Goal: Transaction & Acquisition: Purchase product/service

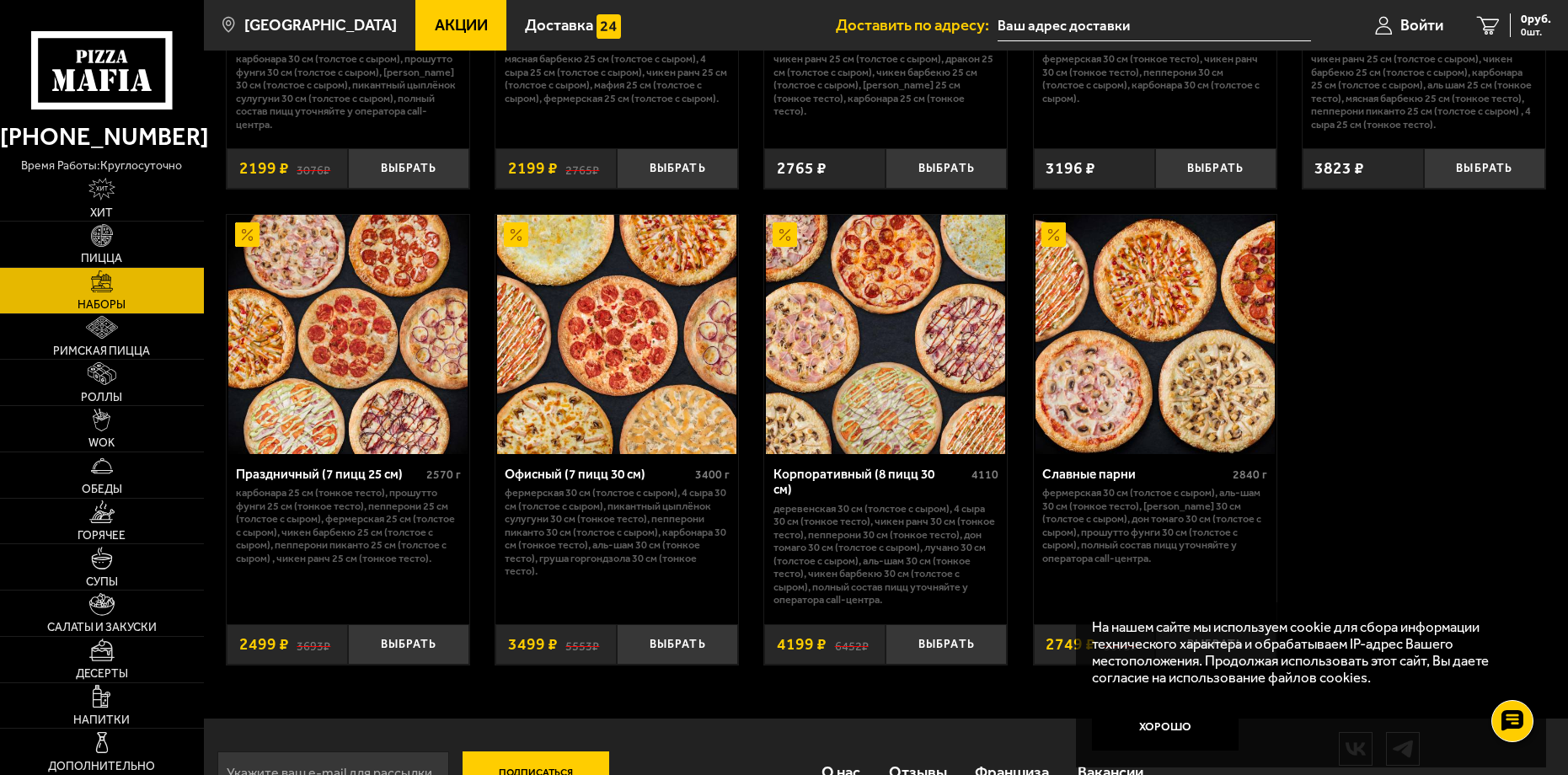
scroll to position [2505, 0]
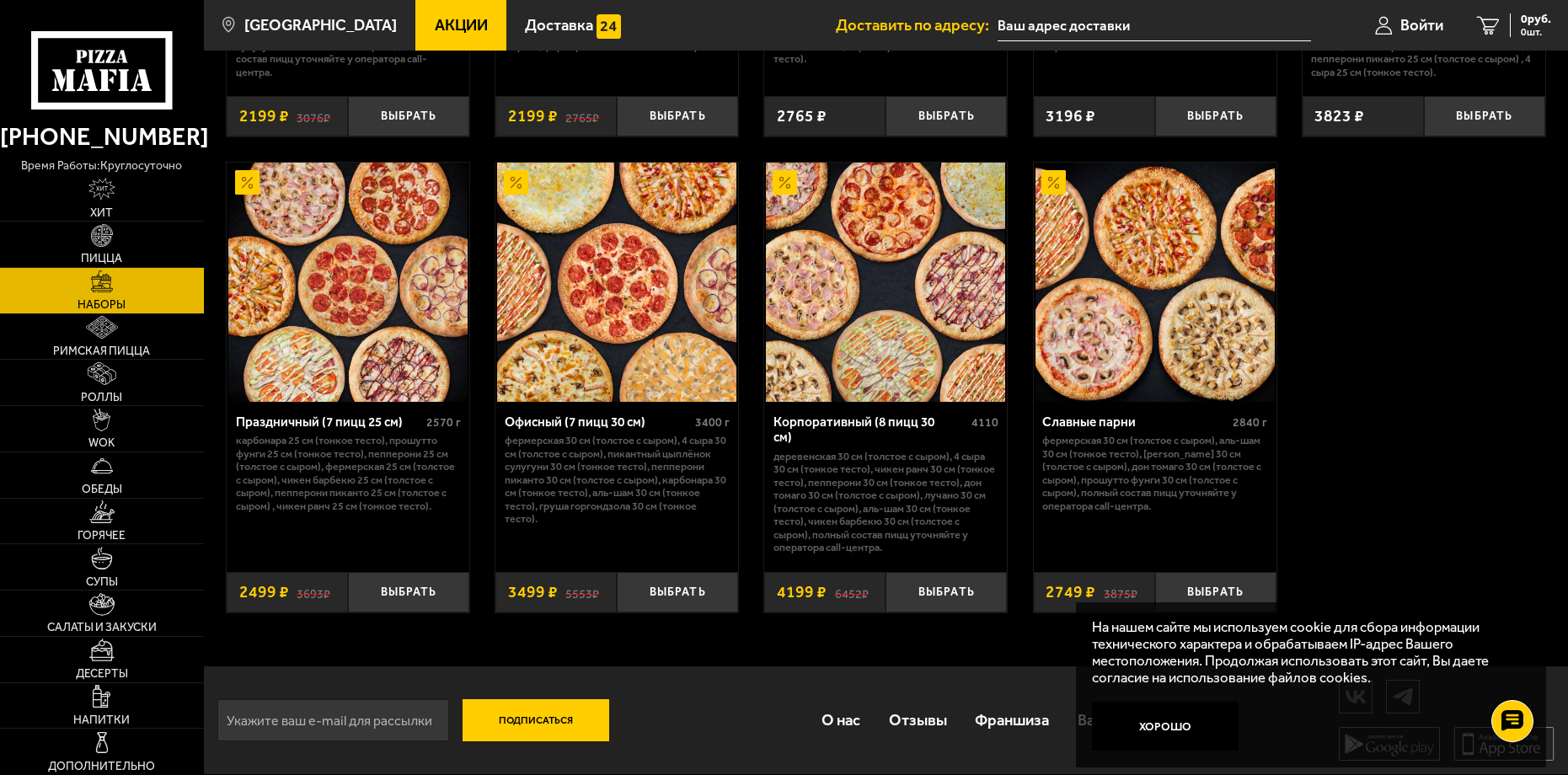
drag, startPoint x: 1444, startPoint y: 548, endPoint x: 1289, endPoint y: 668, distance: 196.0
click at [1167, 718] on button "Хорошо" at bounding box center [1165, 726] width 147 height 49
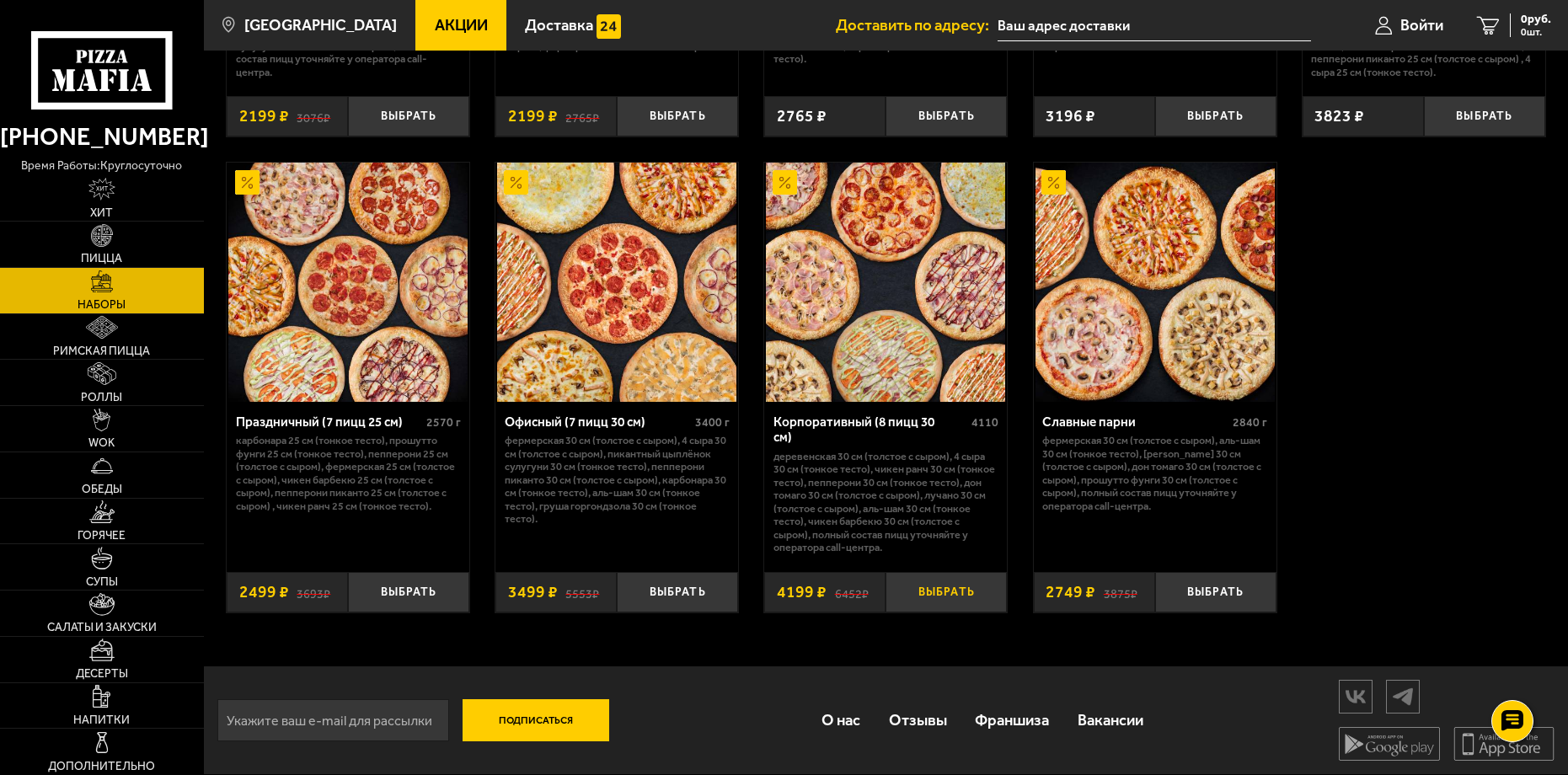
click at [950, 591] on button "Выбрать" at bounding box center [946, 592] width 121 height 39
click at [524, 26] on span "Доставка" at bounding box center [558, 26] width 68 height 16
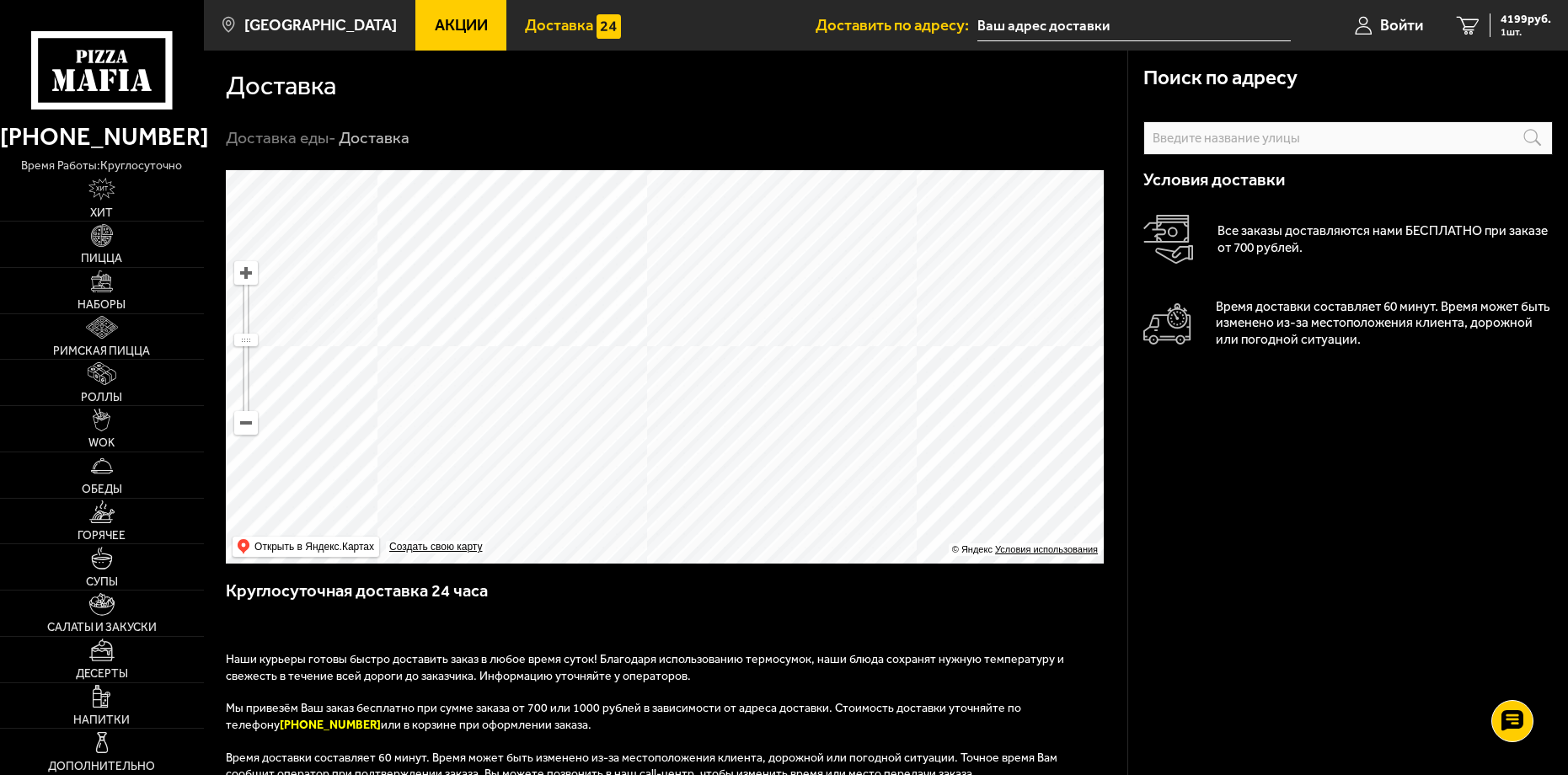
drag, startPoint x: 657, startPoint y: 370, endPoint x: 647, endPoint y: 349, distance: 23.3
click at [647, 349] on ymaps at bounding box center [664, 367] width 877 height 393
click at [575, 347] on ymaps at bounding box center [664, 367] width 877 height 393
type input "Россия, Санкт-Петербург, Миргородская улица, 14"
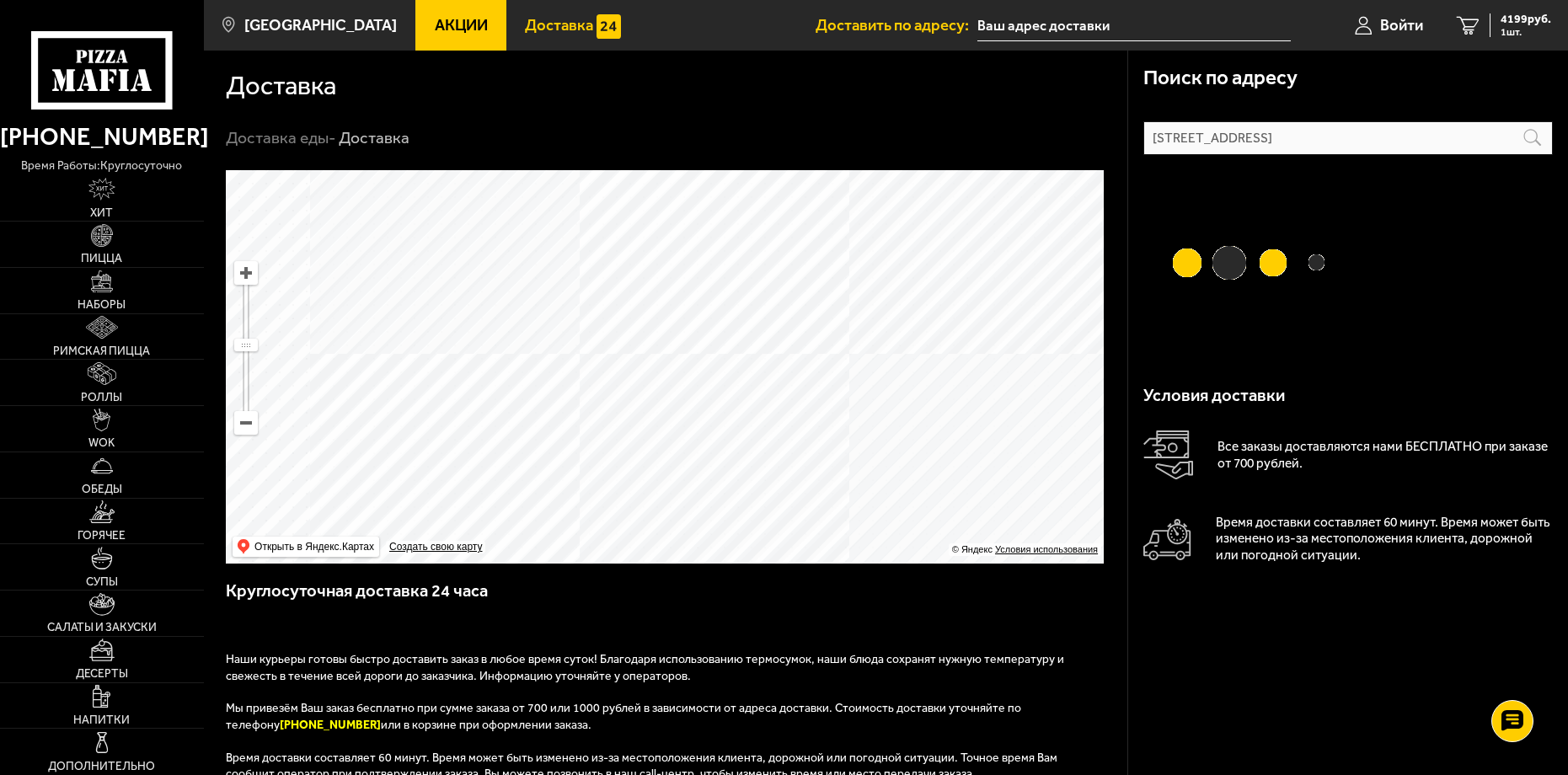
drag, startPoint x: 537, startPoint y: 367, endPoint x: 666, endPoint y: 361, distance: 129.1
click at [666, 361] on ymaps at bounding box center [664, 367] width 877 height 393
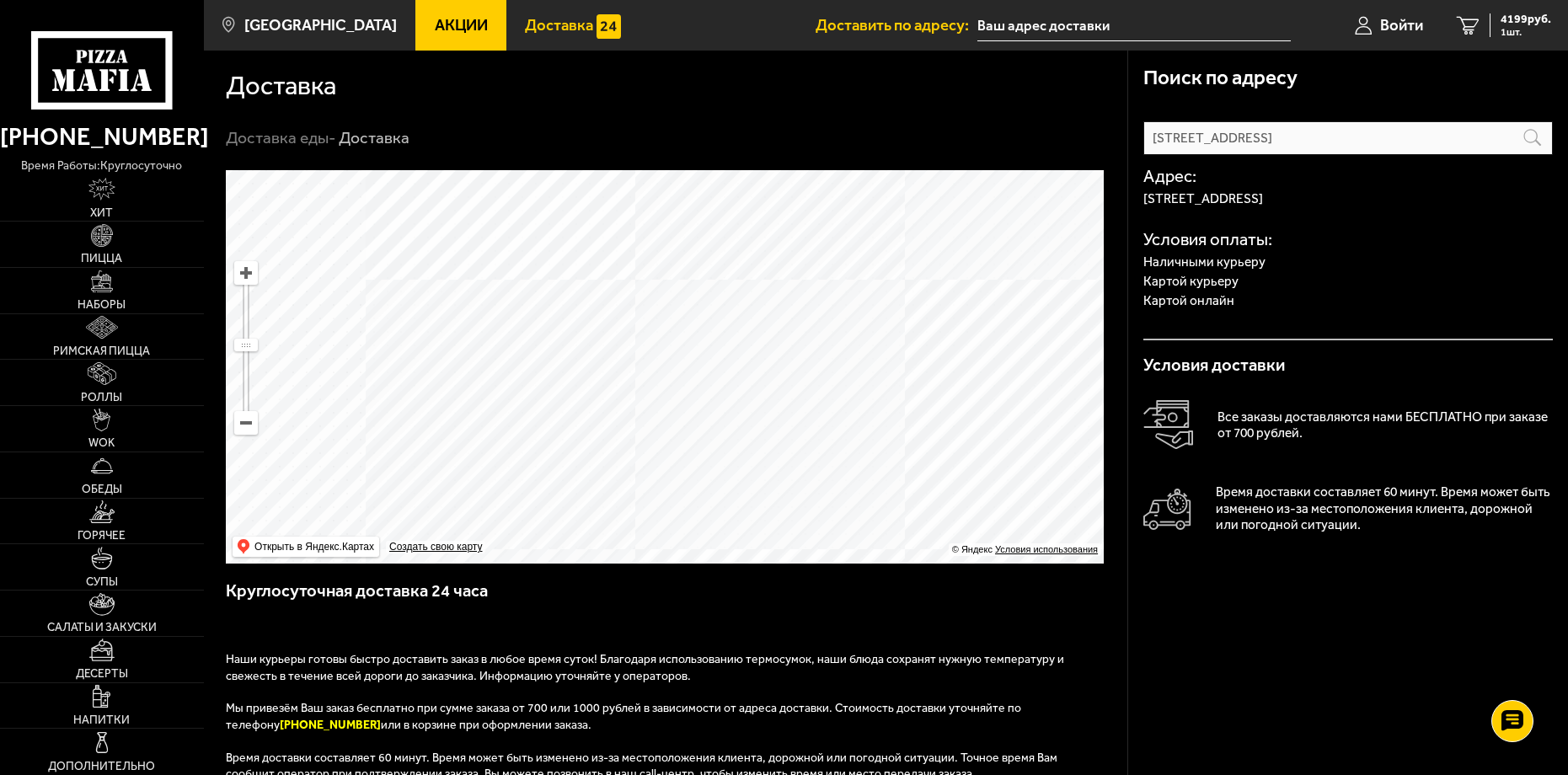
click at [672, 362] on ymaps at bounding box center [664, 367] width 877 height 393
drag, startPoint x: 606, startPoint y: 383, endPoint x: 686, endPoint y: 280, distance: 130.4
click at [694, 274] on ymaps at bounding box center [664, 367] width 877 height 393
click at [547, 351] on ymaps at bounding box center [664, 367] width 877 height 393
click at [515, 324] on ymaps at bounding box center [664, 367] width 877 height 393
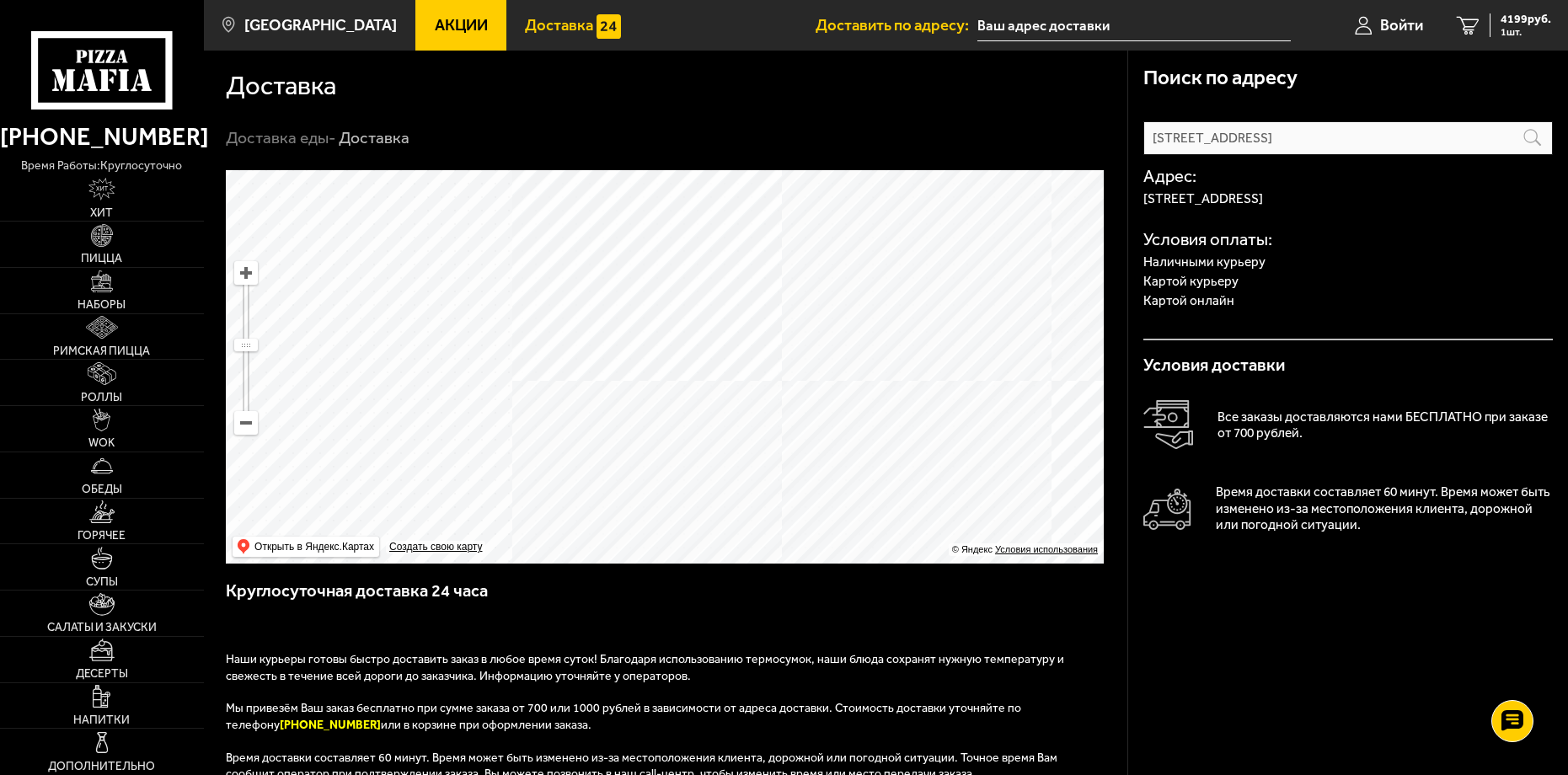
click at [477, 320] on ymaps at bounding box center [664, 367] width 877 height 393
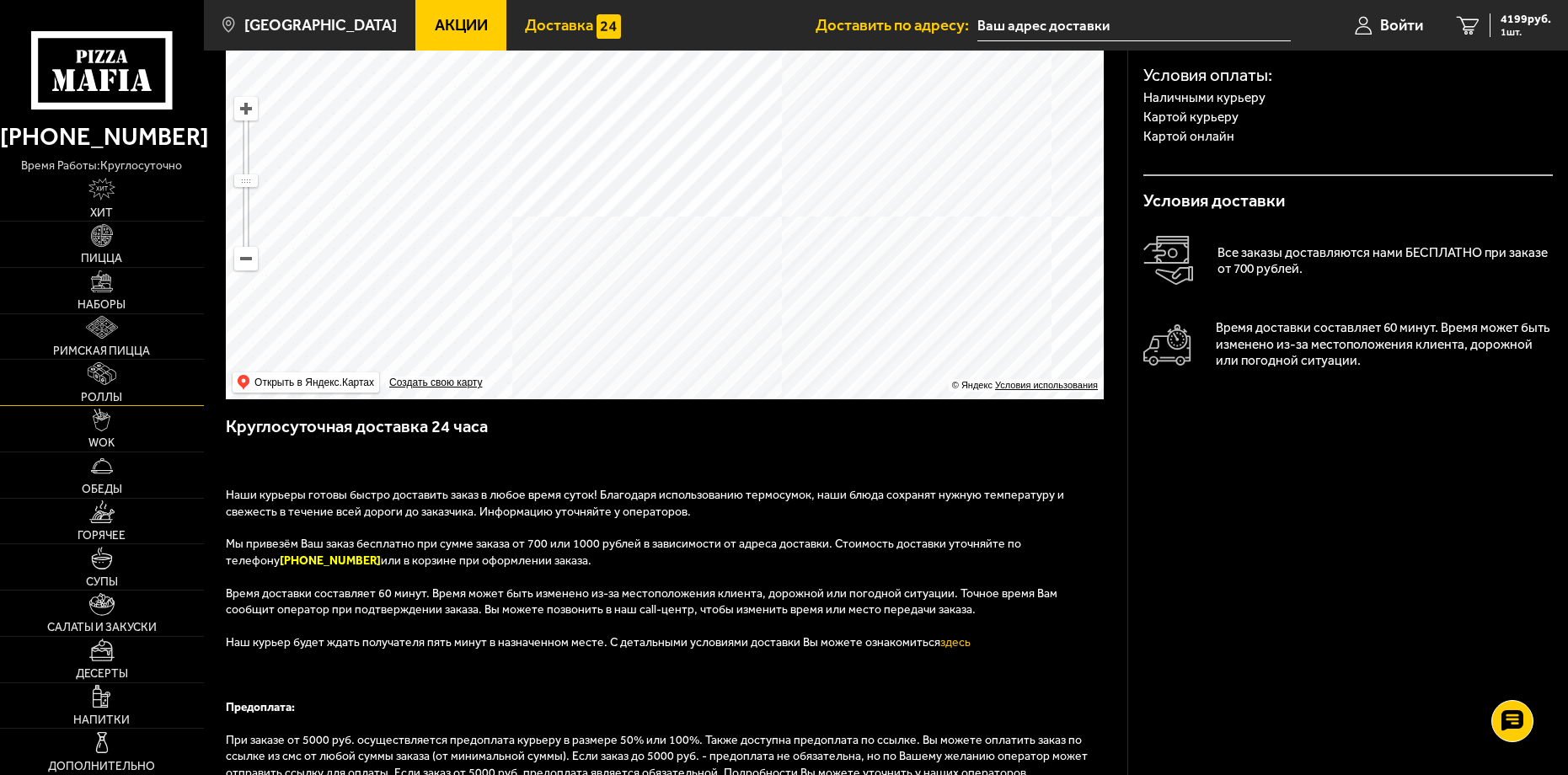
scroll to position [169, 0]
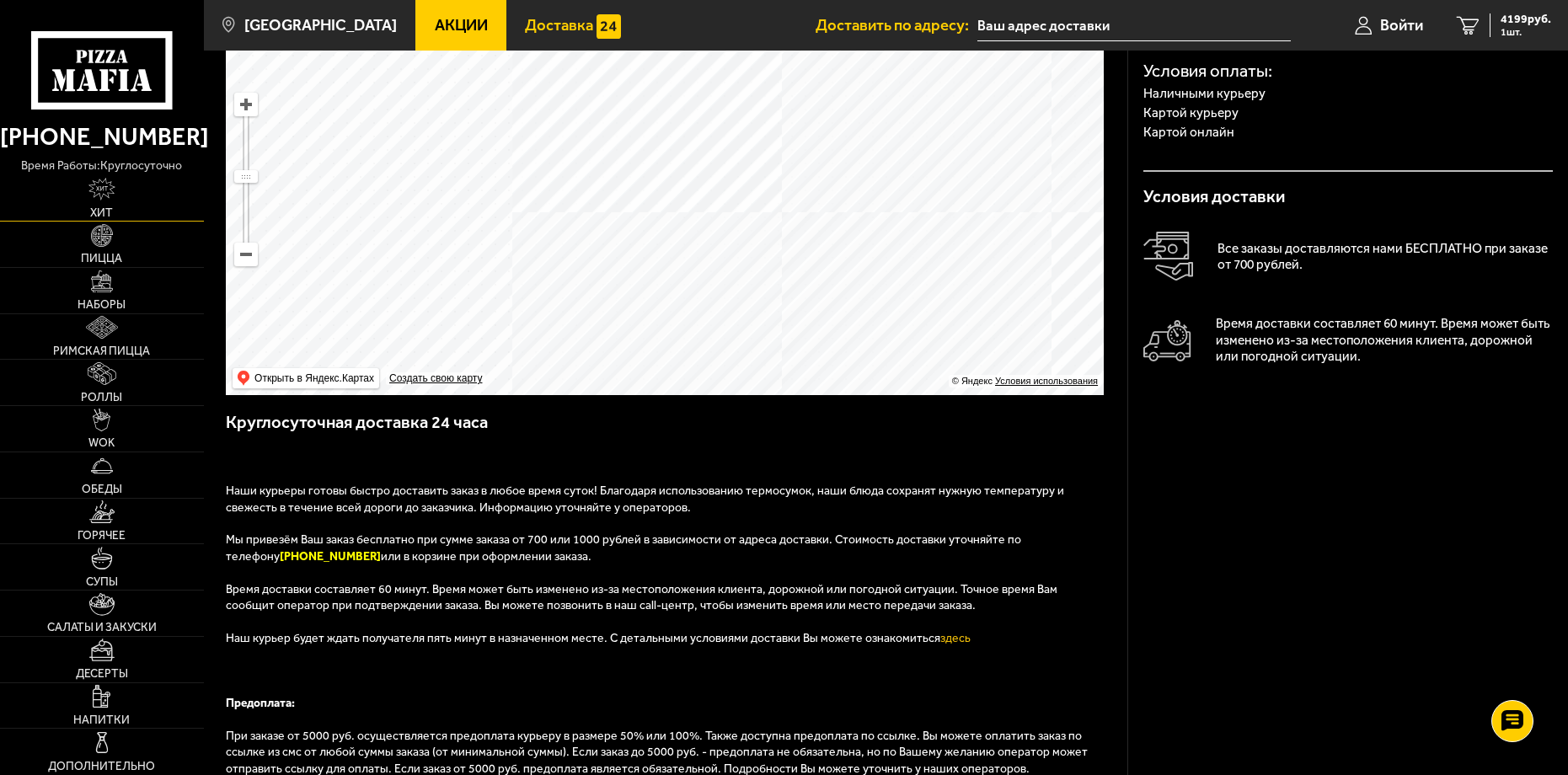
click at [113, 198] on img at bounding box center [102, 188] width 27 height 23
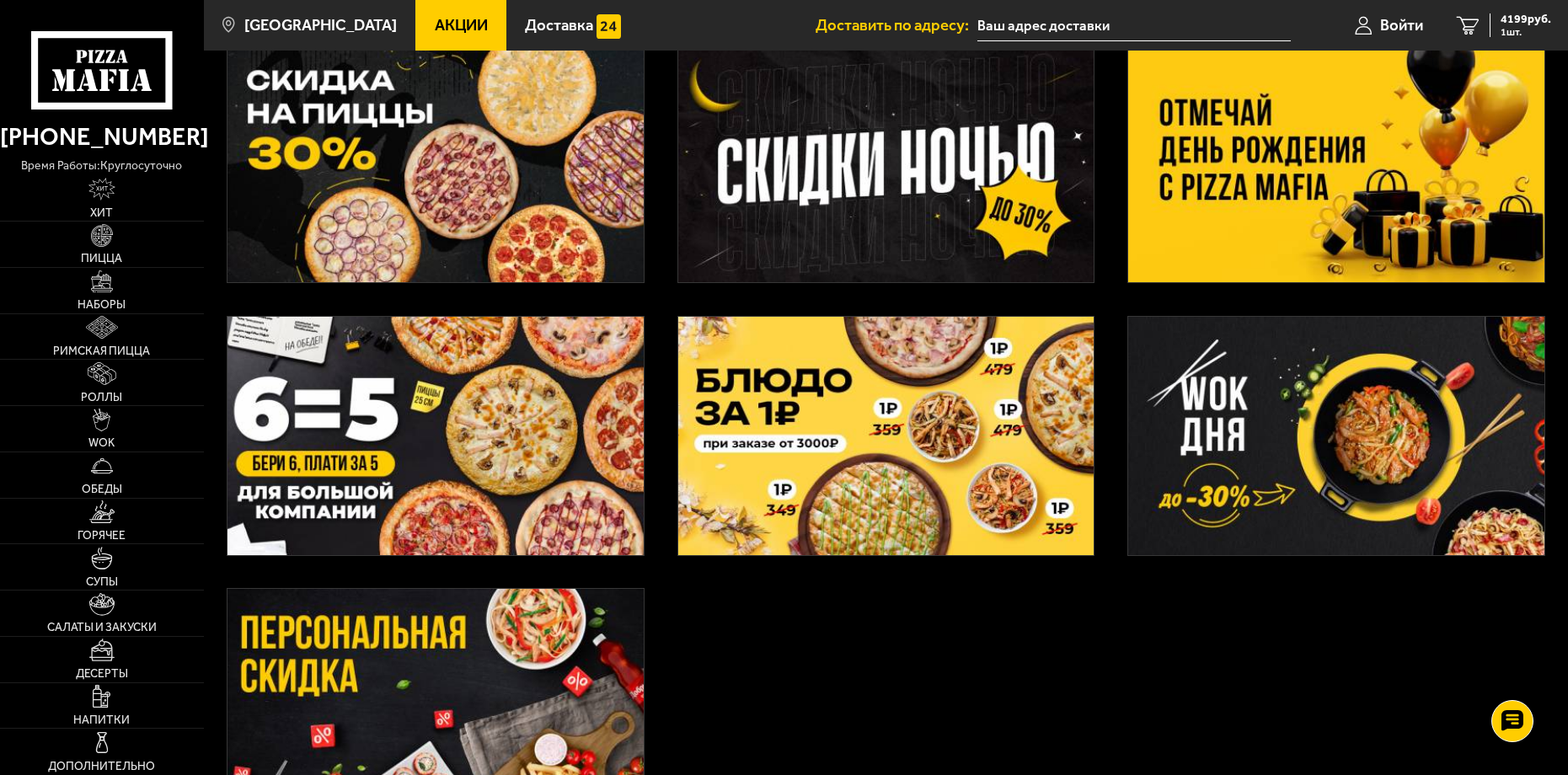
scroll to position [506, 0]
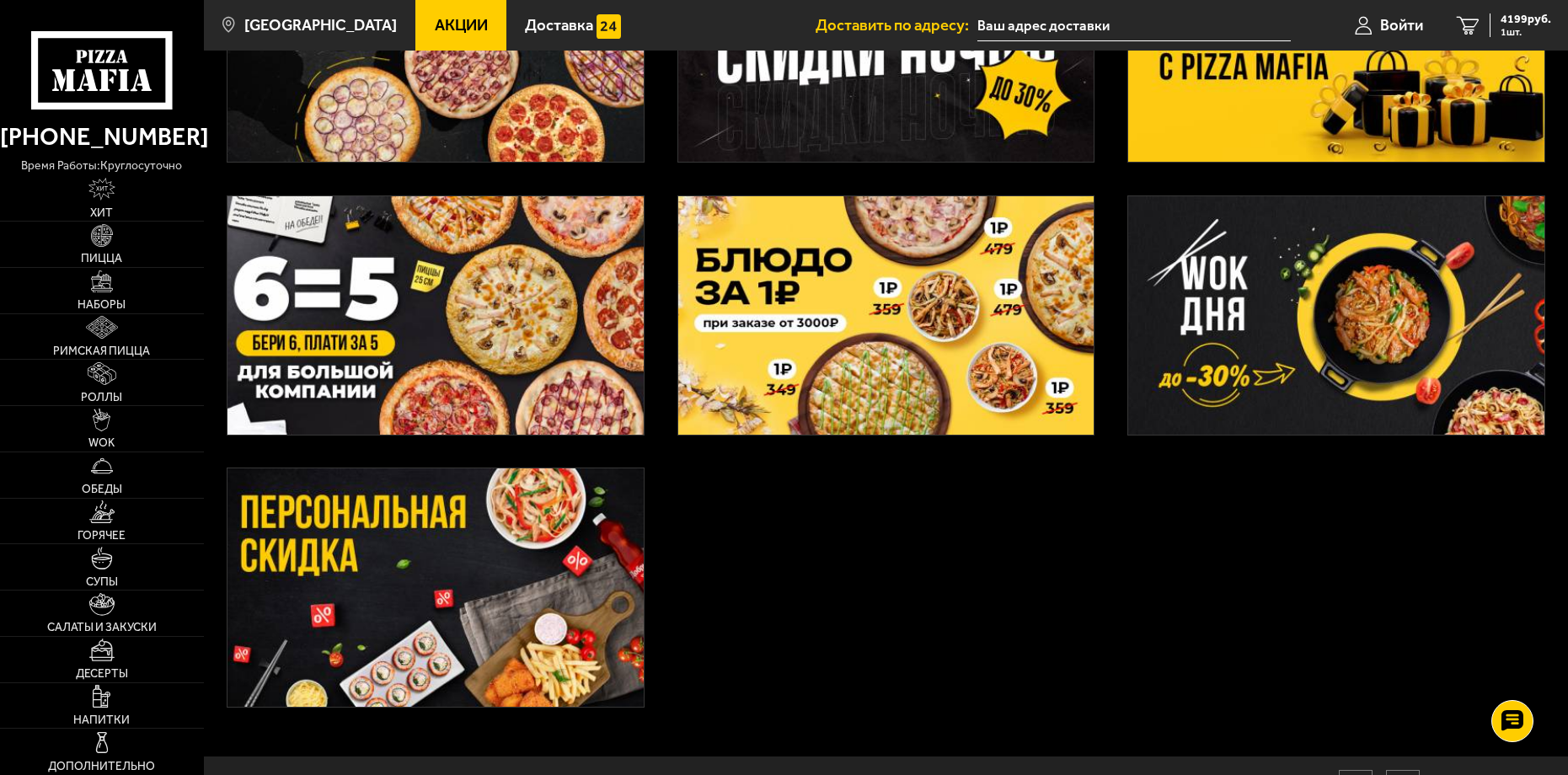
click at [555, 556] on img at bounding box center [436, 587] width 416 height 239
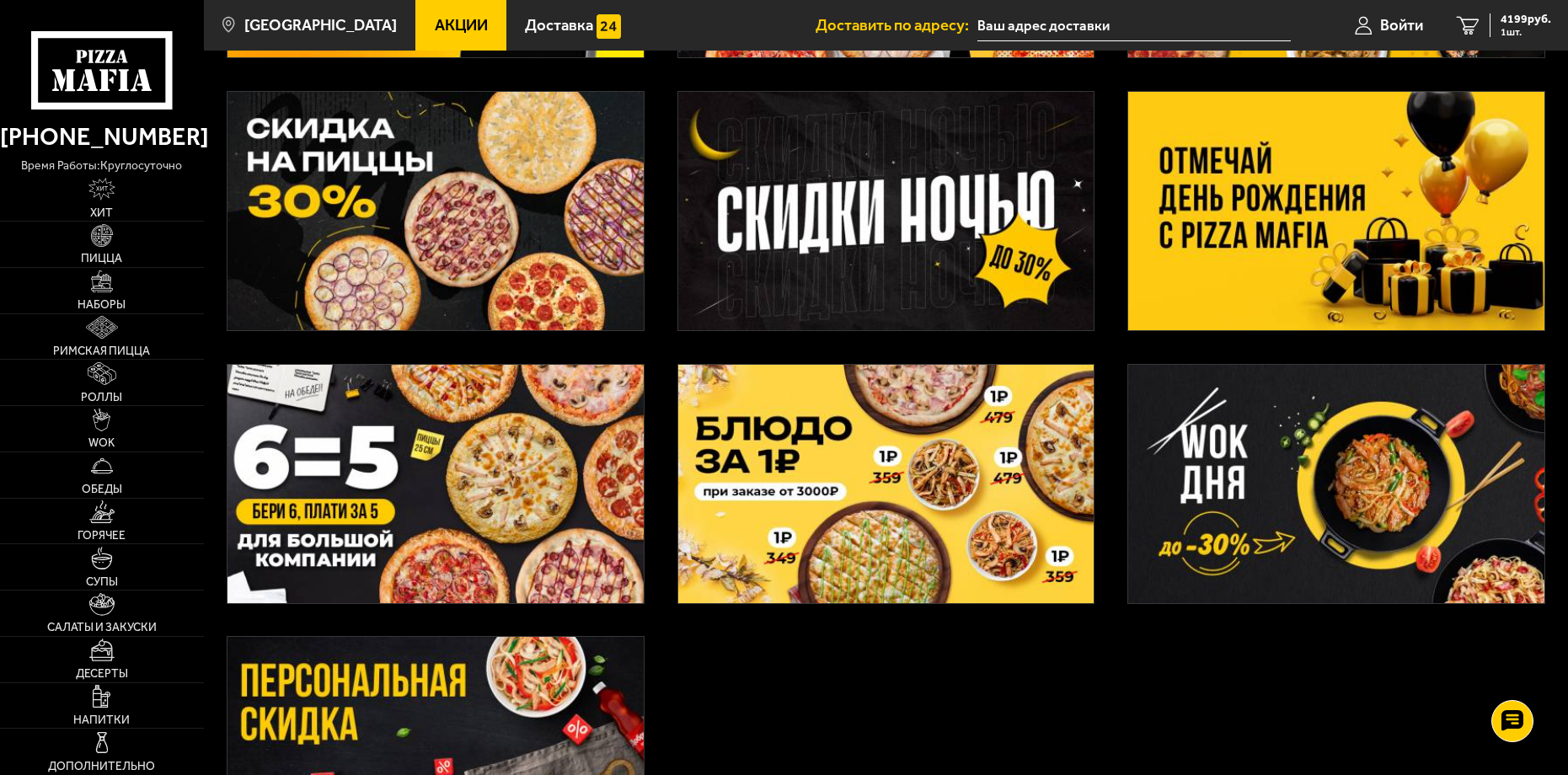
click at [1220, 293] on img at bounding box center [1336, 211] width 416 height 239
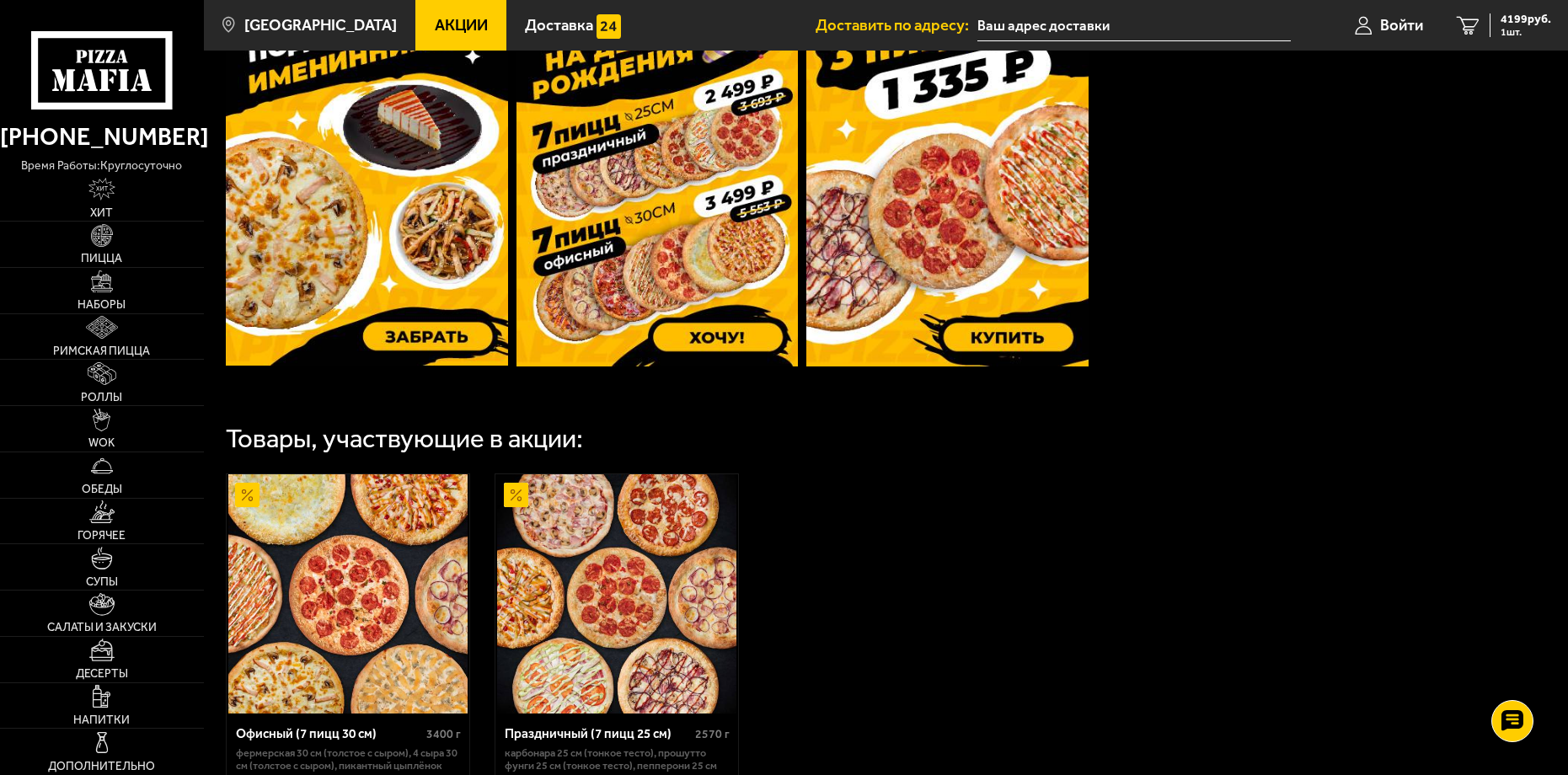
scroll to position [900, 0]
